Goal: Check status

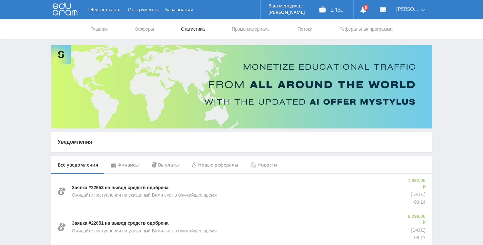
click at [191, 31] on link "Статистика" at bounding box center [192, 28] width 25 height 19
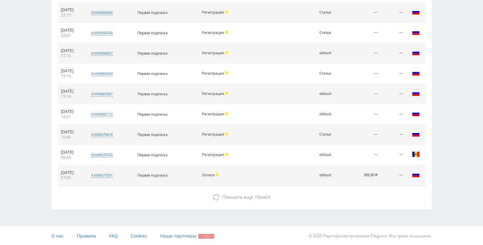
scroll to position [297, 0]
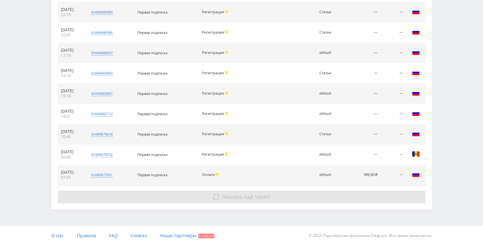
click at [272, 195] on button "Показать ещё 10 из 63" at bounding box center [242, 196] width 368 height 13
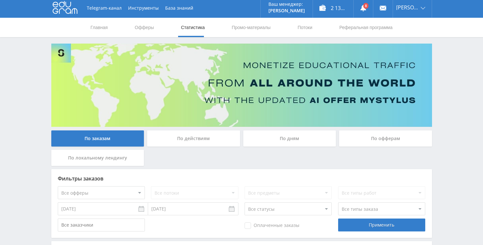
scroll to position [0, 0]
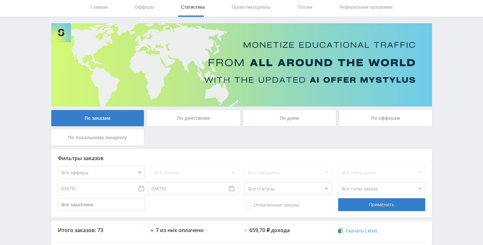
click at [278, 114] on div "По дням" at bounding box center [289, 118] width 93 height 16
click at [0, 0] on input "По дням" at bounding box center [0, 0] width 0 height 0
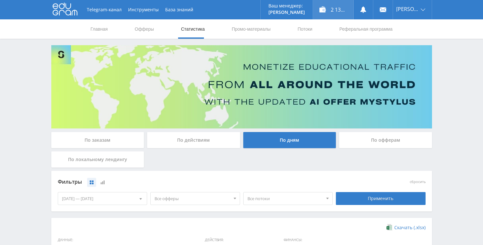
click at [331, 12] on div "2 131,35 ₽" at bounding box center [333, 9] width 40 height 19
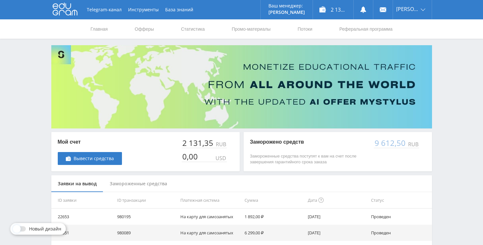
click at [380, 146] on div "9 612,50" at bounding box center [390, 142] width 33 height 9
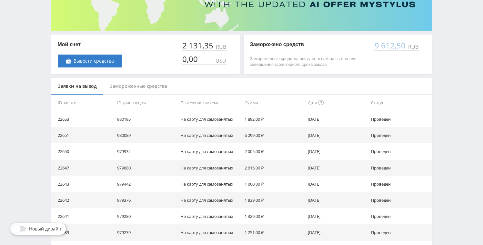
scroll to position [28, 0]
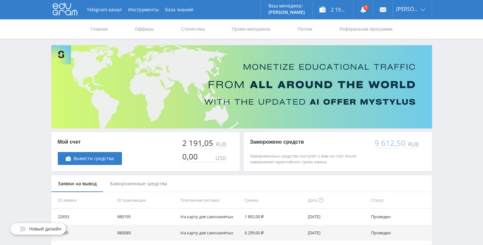
click at [393, 146] on div "9 612,50" at bounding box center [390, 142] width 33 height 9
drag, startPoint x: 313, startPoint y: 172, endPoint x: 299, endPoint y: 146, distance: 29.6
click at [298, 144] on p "Заморожено средств" at bounding box center [308, 141] width 117 height 7
click at [158, 186] on div "Замороженные средства" at bounding box center [138, 183] width 70 height 17
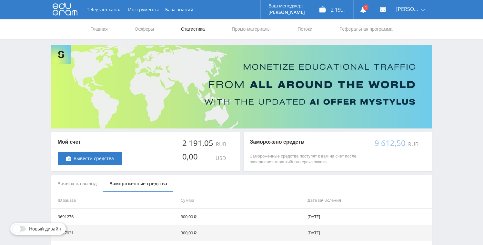
click at [183, 32] on link "Статистика" at bounding box center [192, 28] width 25 height 19
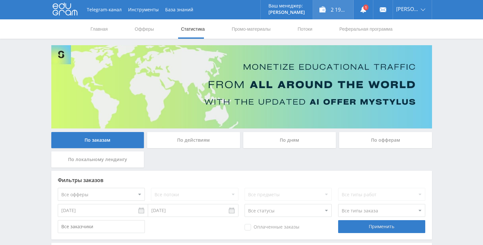
click at [330, 12] on div "2 191,05 ₽" at bounding box center [333, 9] width 40 height 19
